Goal: Find specific page/section: Find specific page/section

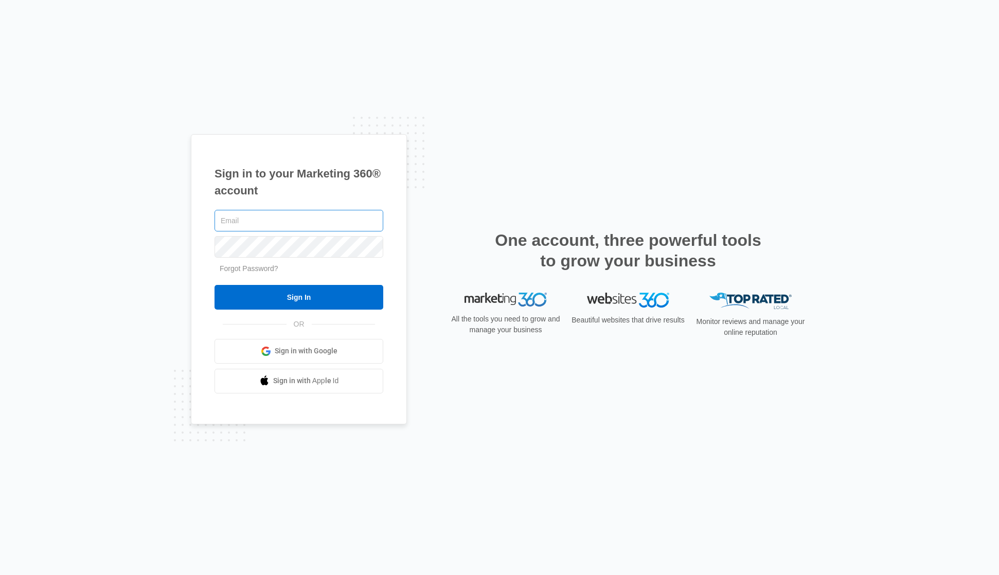
type input "[PERSON_NAME][EMAIL_ADDRESS][PERSON_NAME][DOMAIN_NAME]"
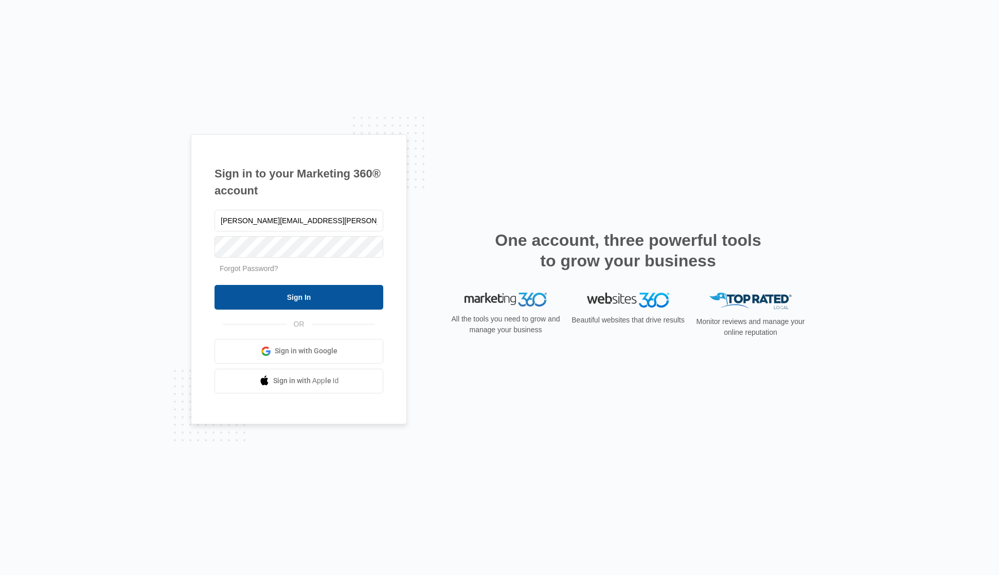
drag, startPoint x: 301, startPoint y: 288, endPoint x: 306, endPoint y: 290, distance: 5.4
click at [301, 289] on input "Sign In" at bounding box center [299, 297] width 169 height 25
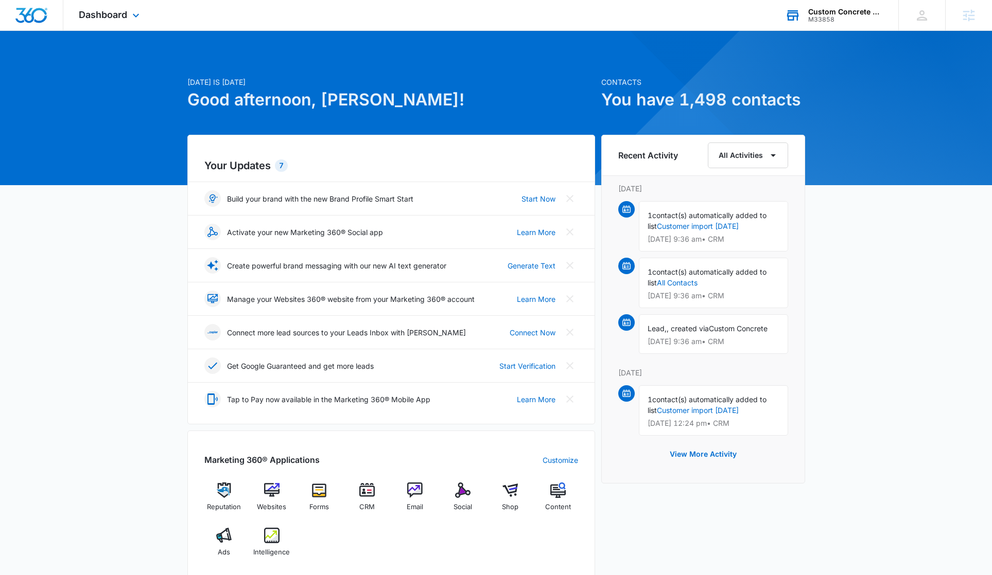
click at [840, 13] on div "Custom Concrete Coatings" at bounding box center [845, 12] width 75 height 8
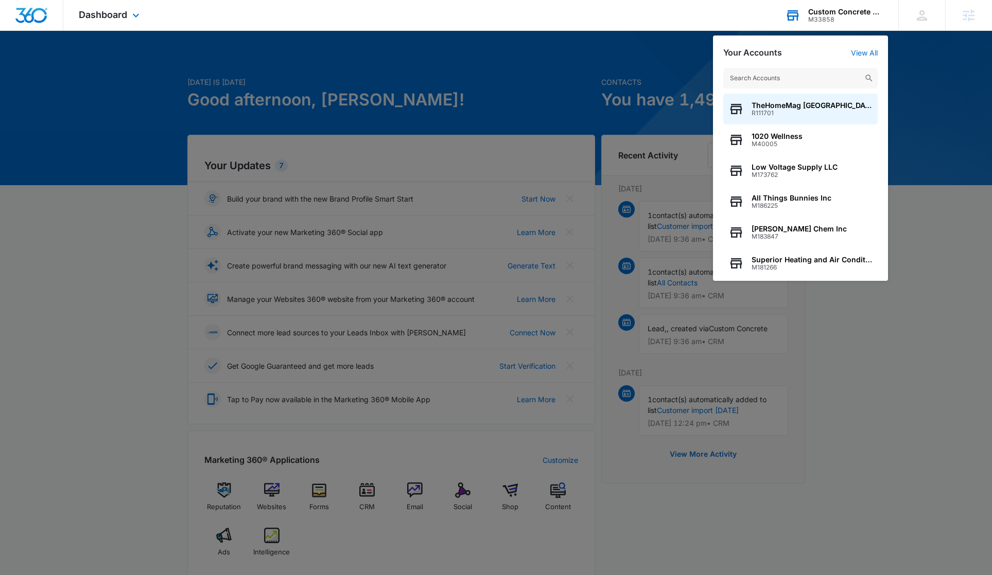
click at [755, 82] on input "text" at bounding box center [800, 78] width 154 height 21
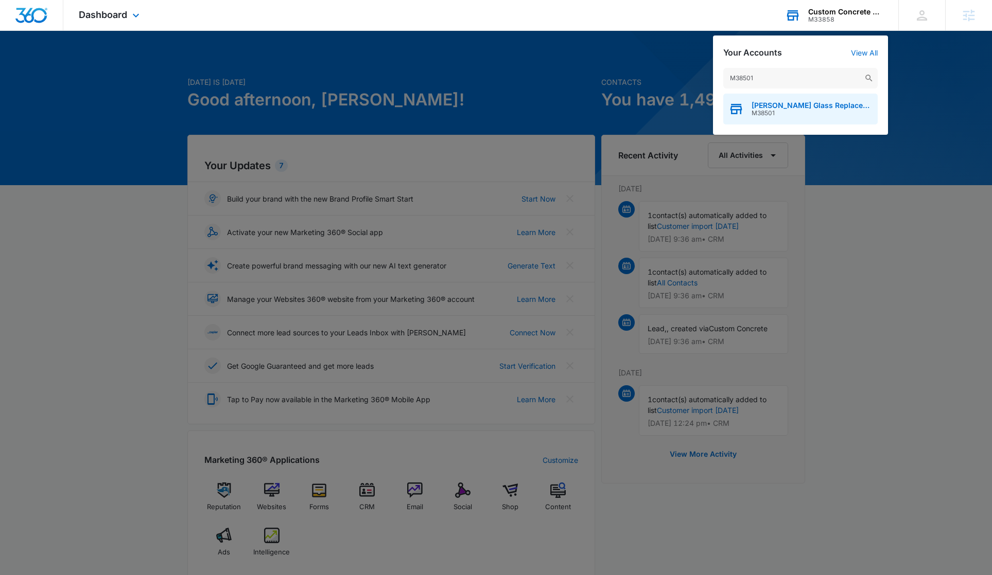
type input "M38501"
click at [775, 113] on span "M38501" at bounding box center [811, 113] width 121 height 7
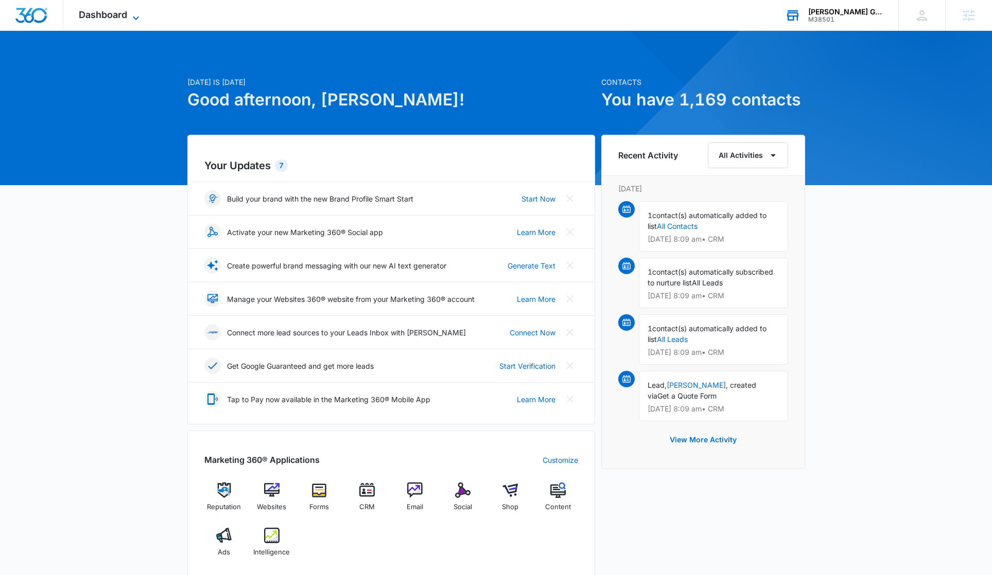
click at [125, 16] on span "Dashboard" at bounding box center [103, 14] width 48 height 11
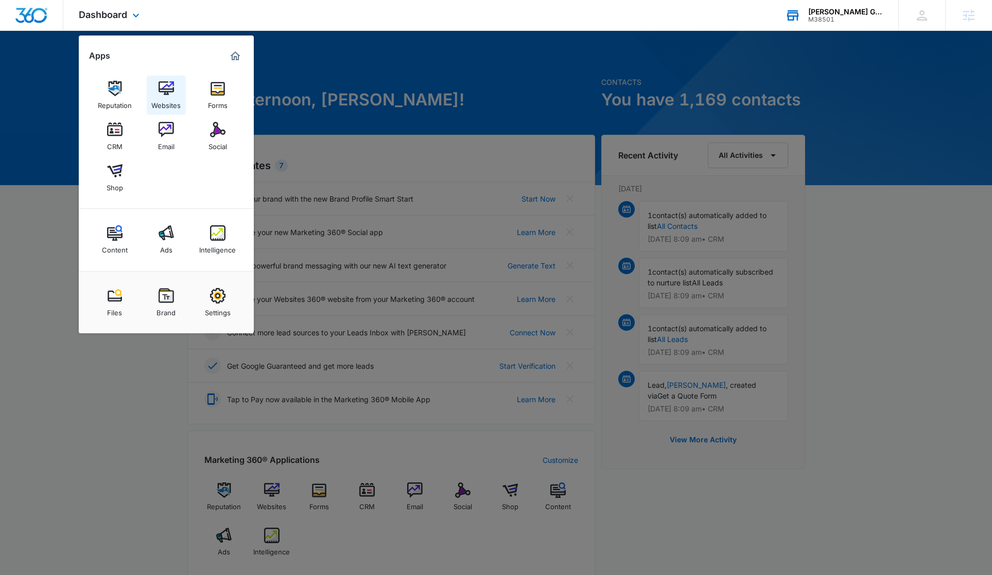
click at [160, 82] on img at bounding box center [165, 88] width 15 height 15
